Goal: Navigation & Orientation: Find specific page/section

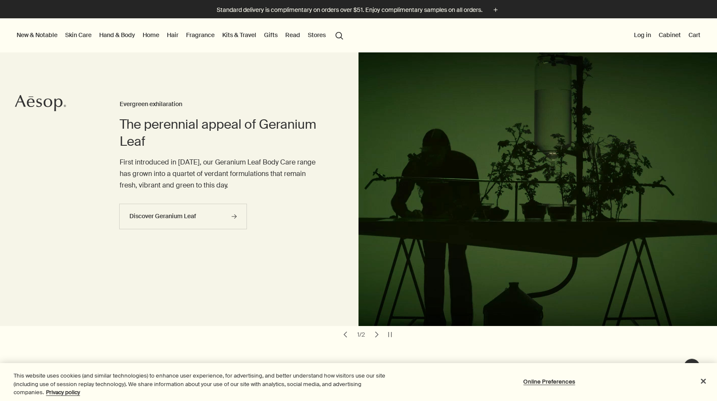
click at [157, 35] on link "Home" at bounding box center [151, 34] width 20 height 11
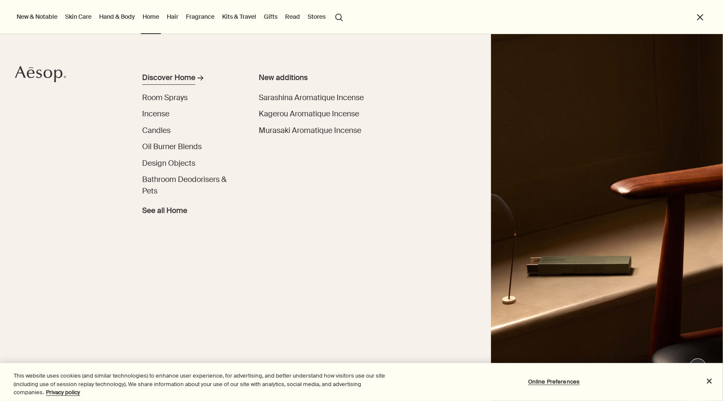
click at [181, 78] on div "Discover Home" at bounding box center [168, 77] width 53 height 11
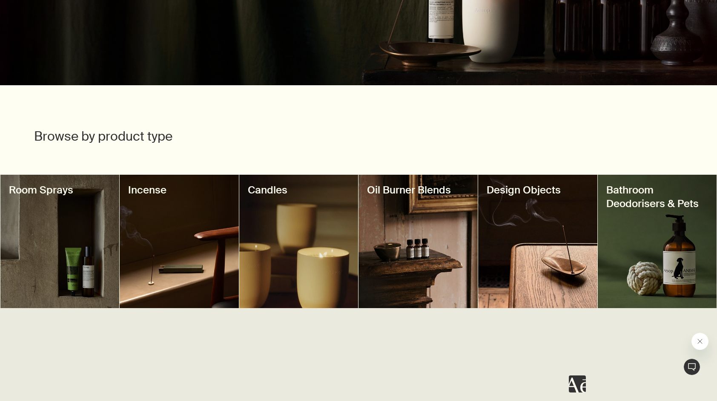
scroll to position [174, 0]
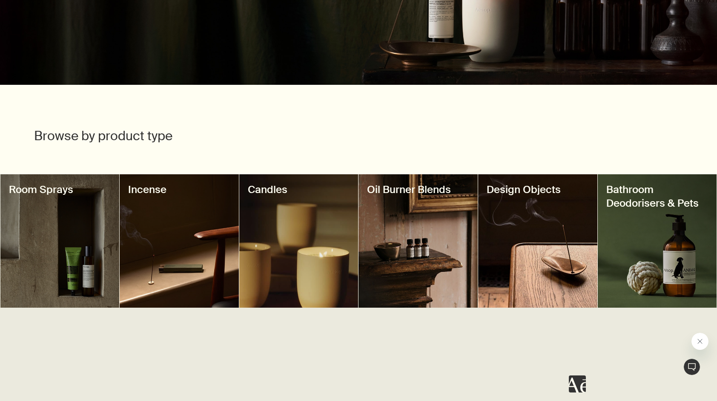
click at [704, 337] on button "Close message from Aesop" at bounding box center [699, 341] width 17 height 17
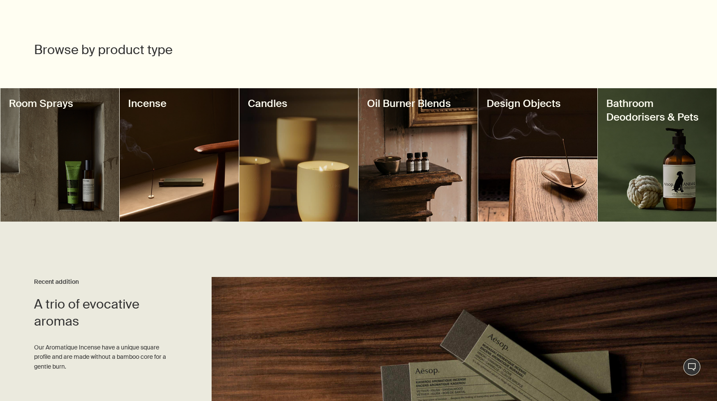
scroll to position [258, 0]
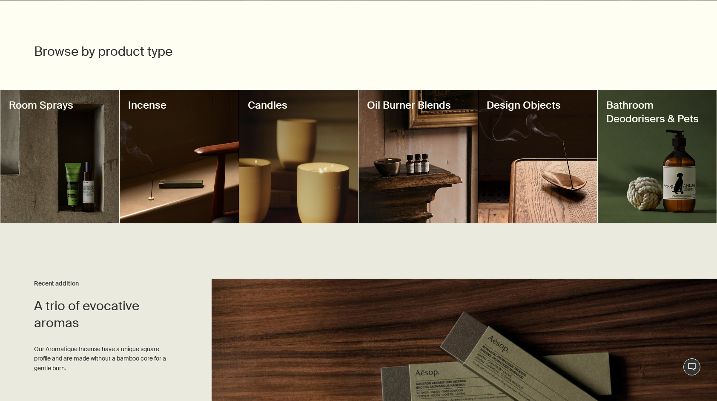
click at [67, 186] on div at bounding box center [59, 156] width 119 height 133
click at [287, 176] on div at bounding box center [298, 156] width 119 height 133
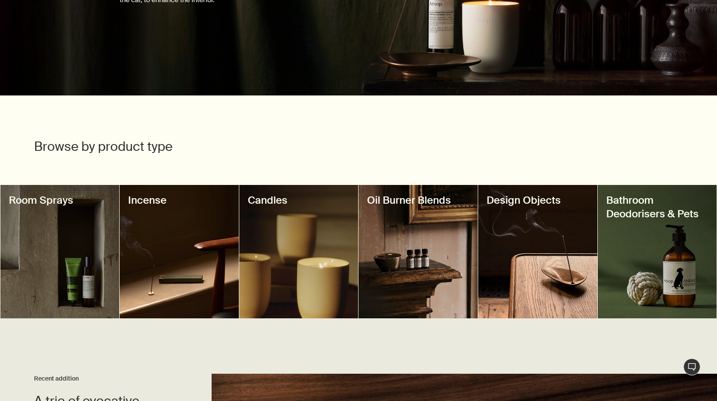
scroll to position [238, 0]
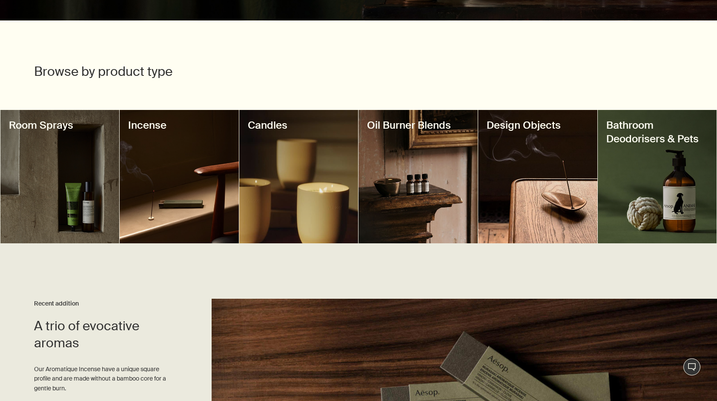
click at [659, 185] on div at bounding box center [657, 176] width 119 height 133
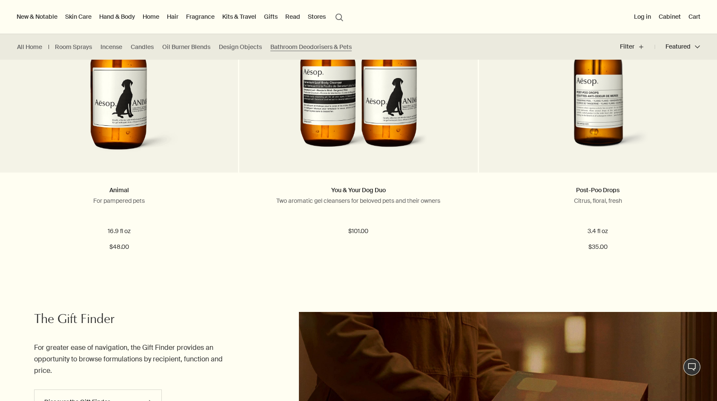
scroll to position [177, 0]
